Goal: Find specific page/section: Find specific page/section

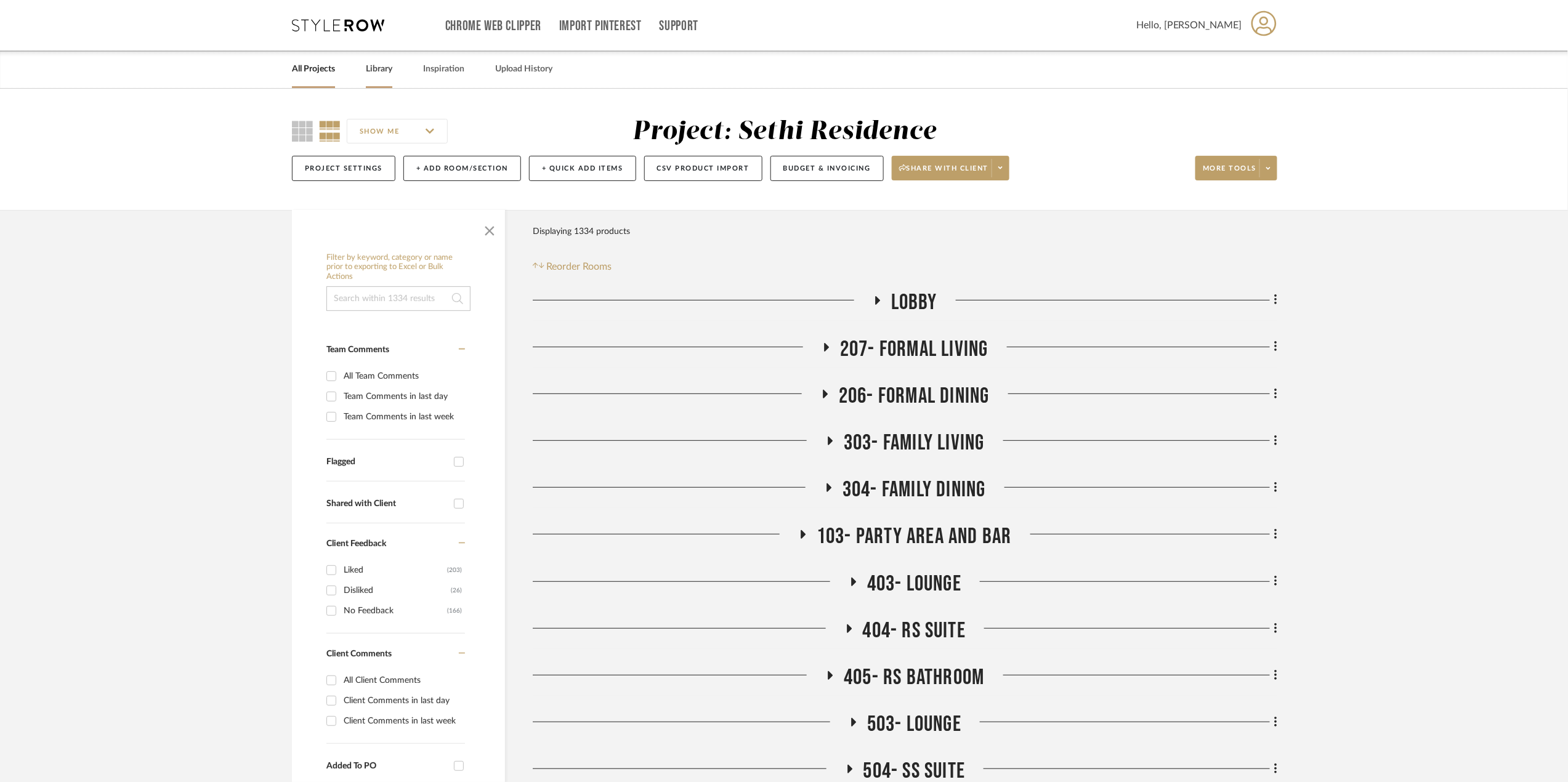
click at [379, 72] on link "Library" at bounding box center [379, 70] width 27 height 17
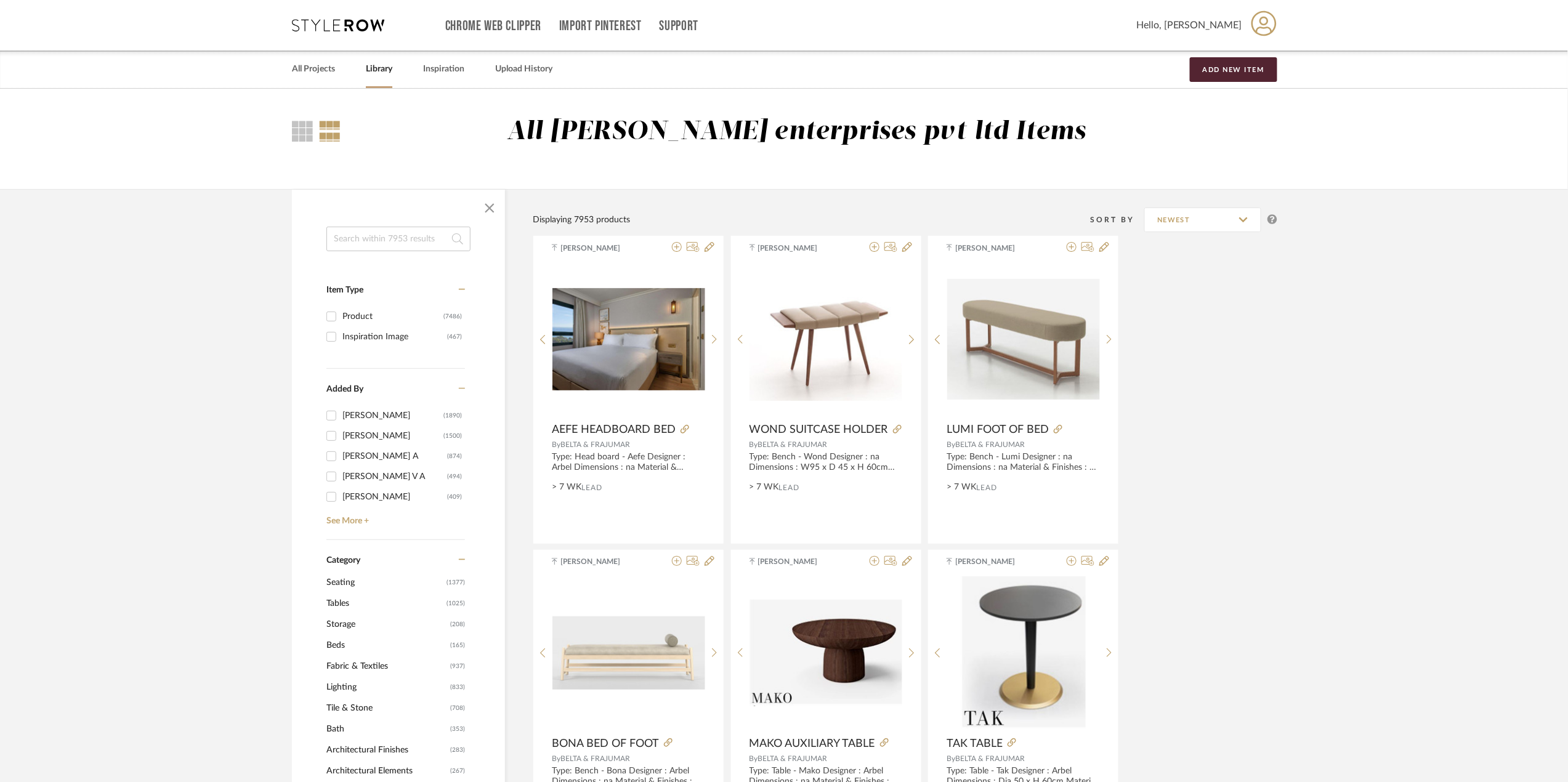
click at [353, 599] on span "Tables" at bounding box center [385, 603] width 117 height 21
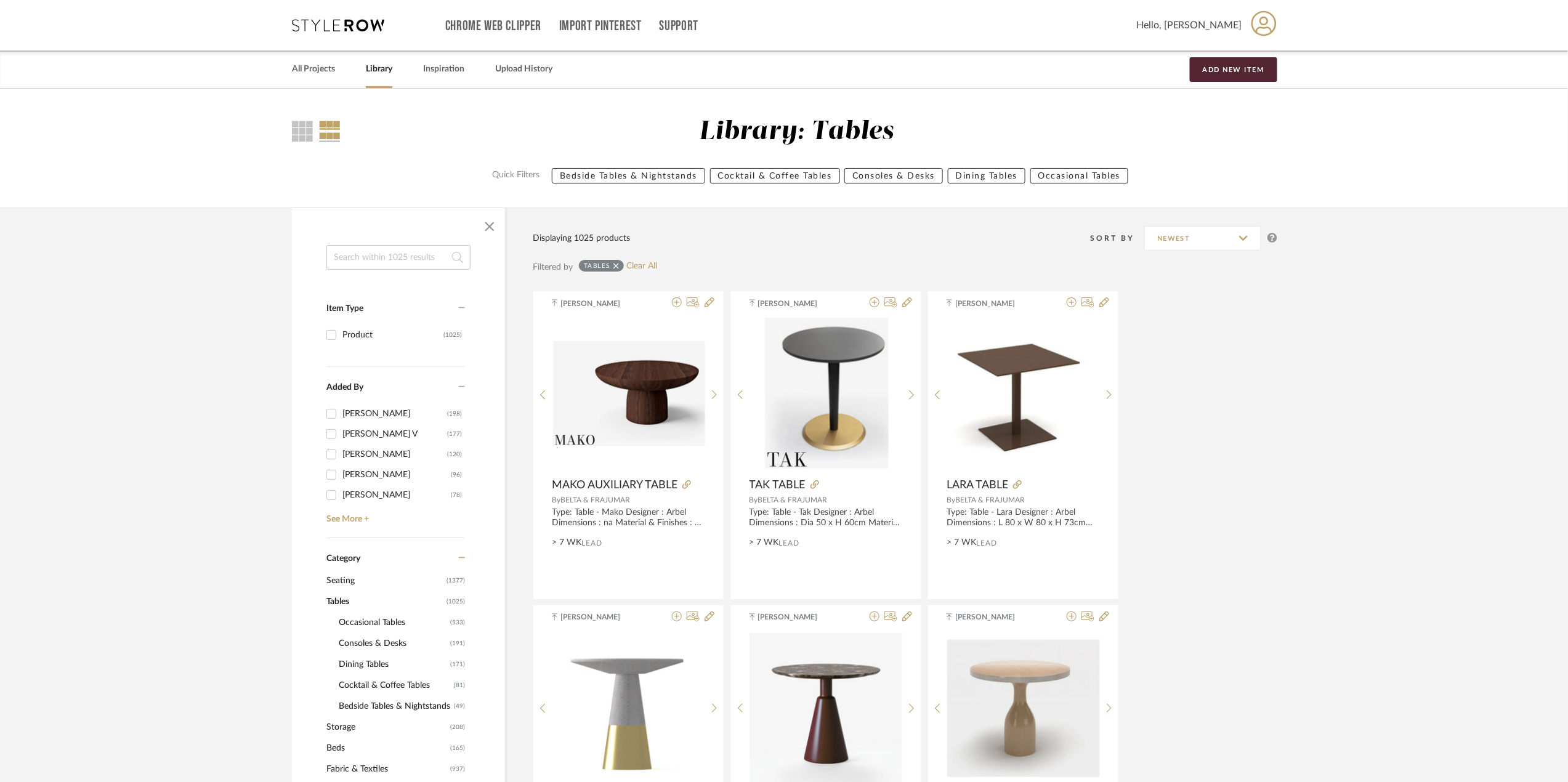
click at [380, 646] on span "Consoles & Desks" at bounding box center [393, 643] width 108 height 21
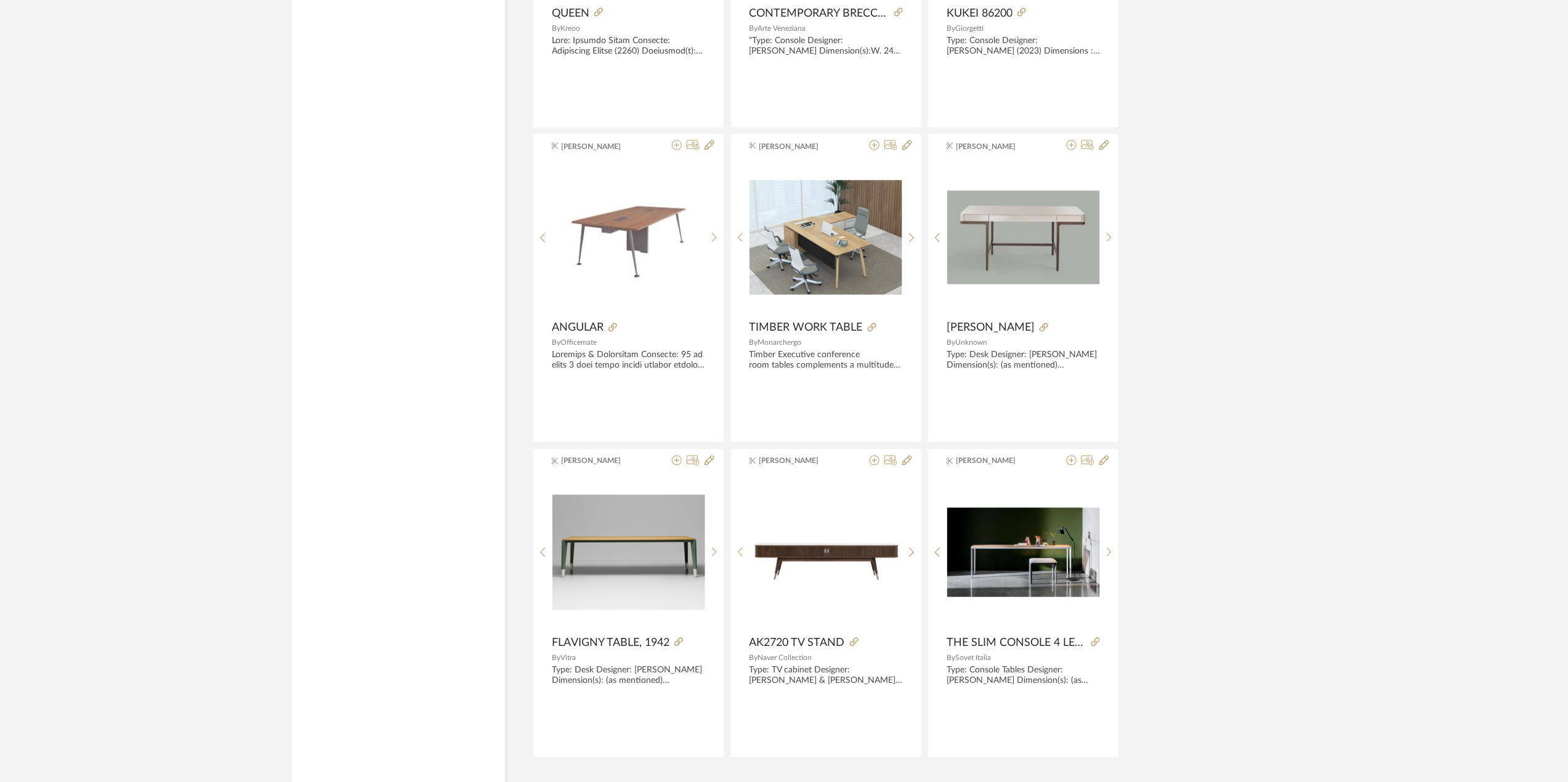
scroll to position [3416, 0]
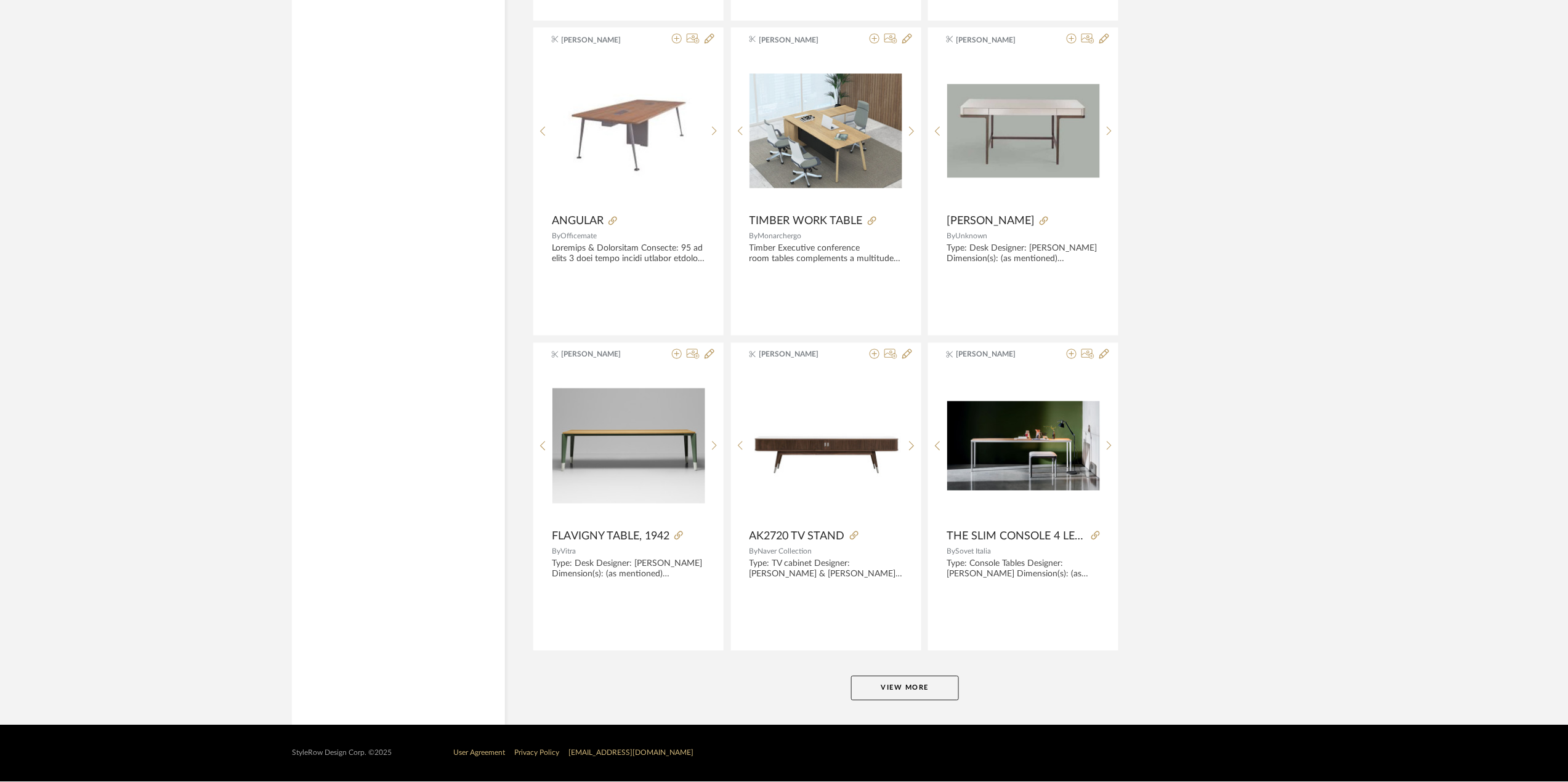
click at [929, 688] on button "View More" at bounding box center [905, 688] width 108 height 25
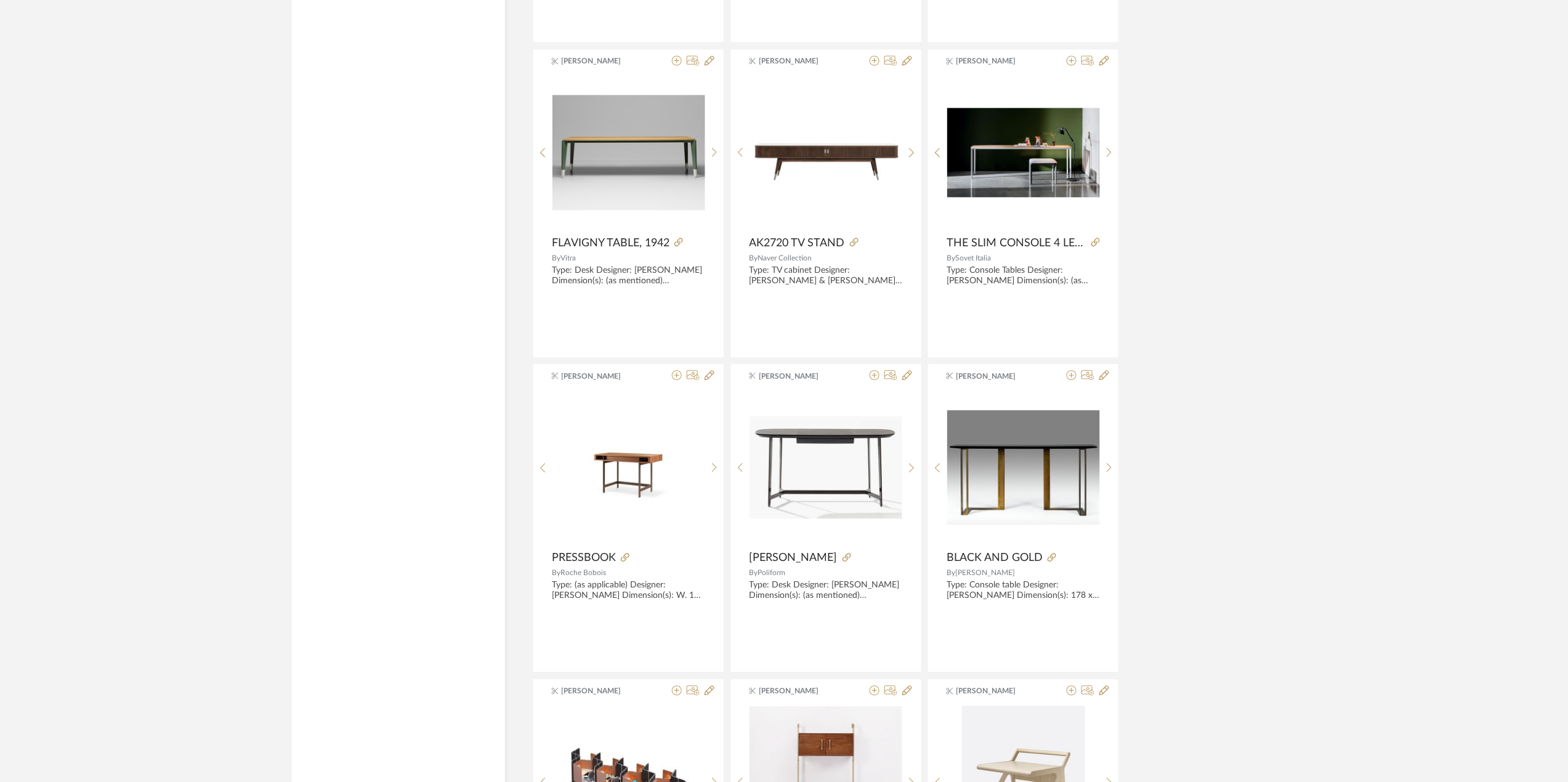
scroll to position [3580, 0]
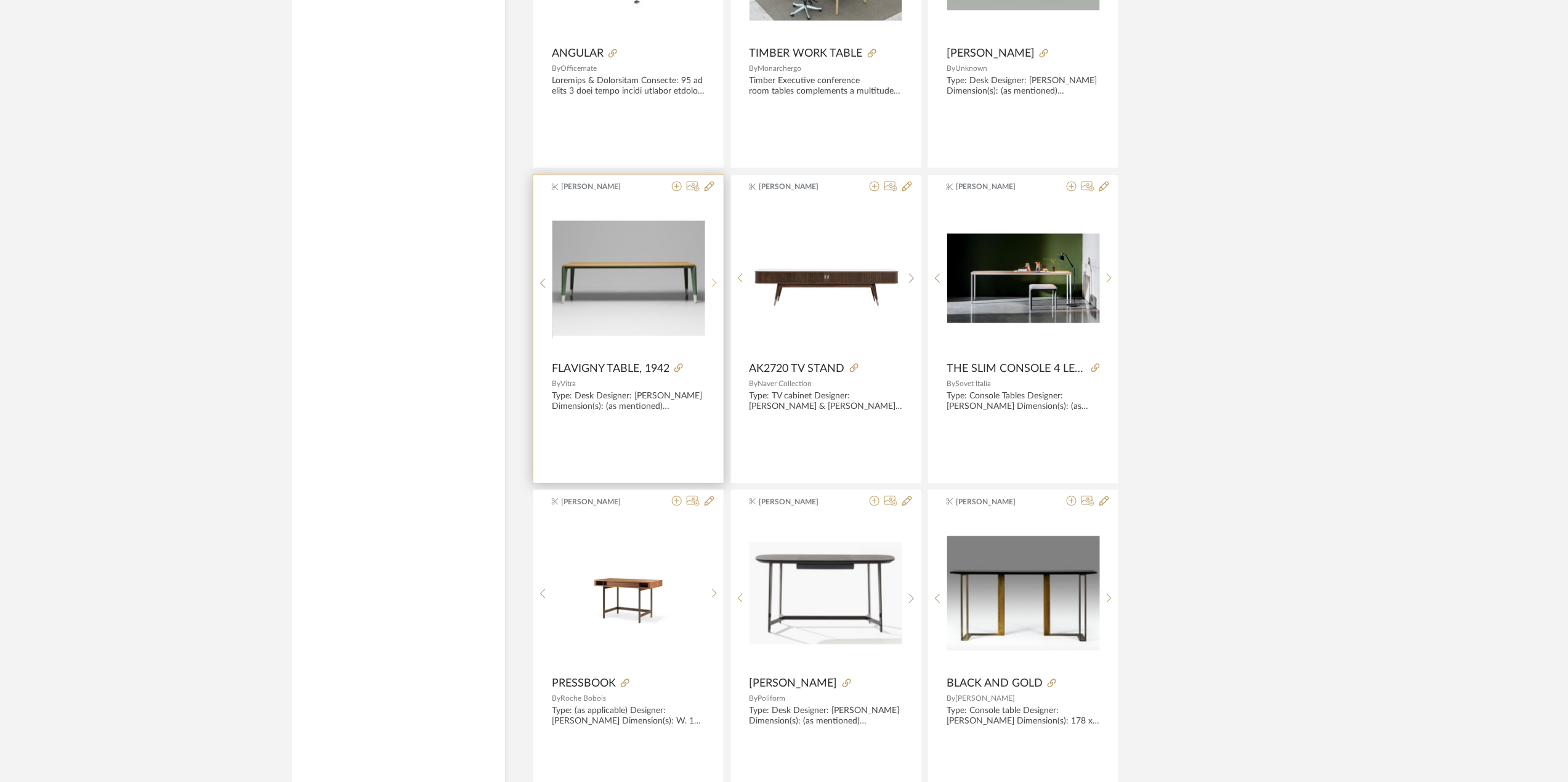
click at [712, 285] on icon at bounding box center [714, 283] width 6 height 10
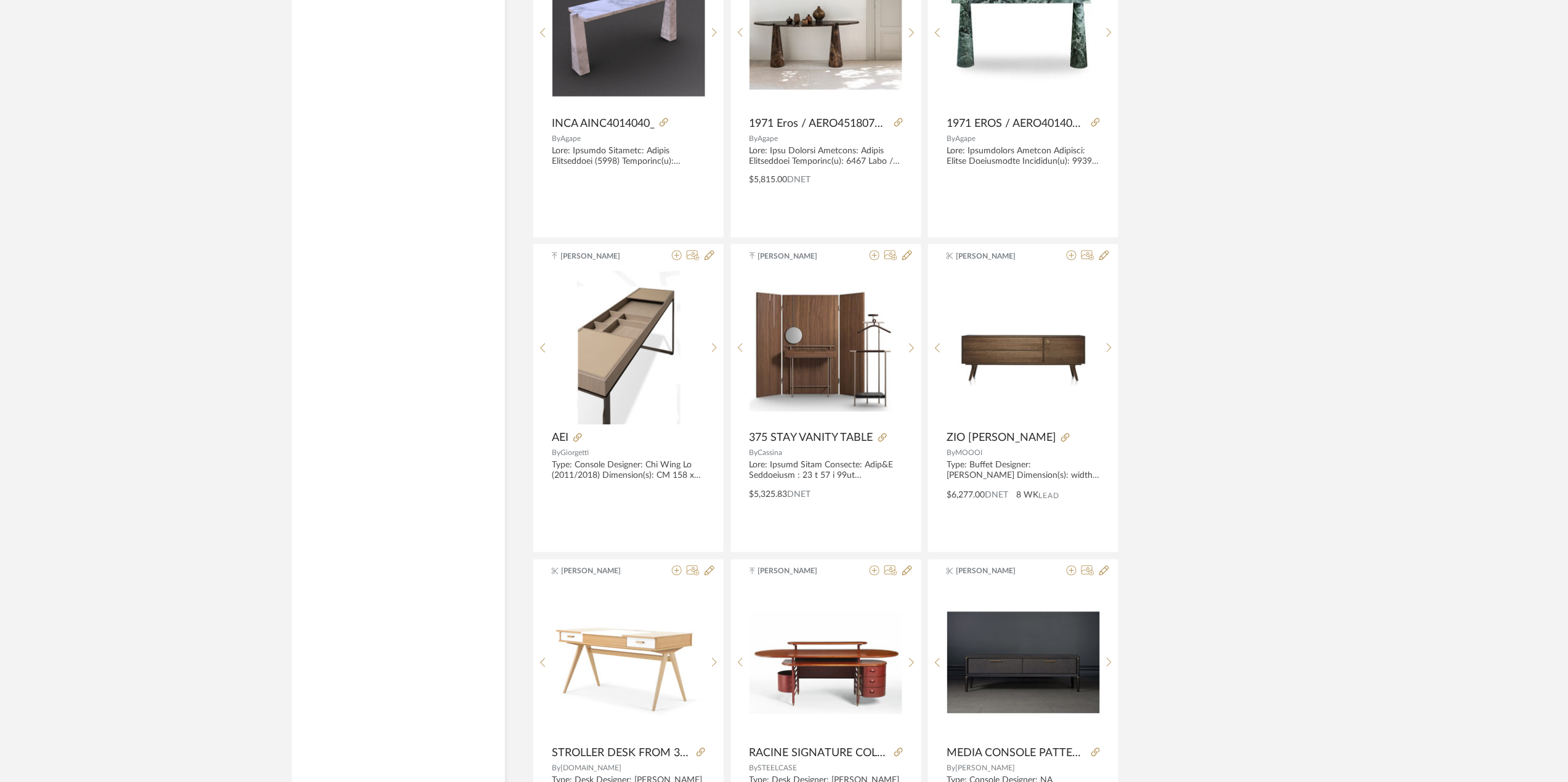
scroll to position [5961, 0]
